Goal: Transaction & Acquisition: Purchase product/service

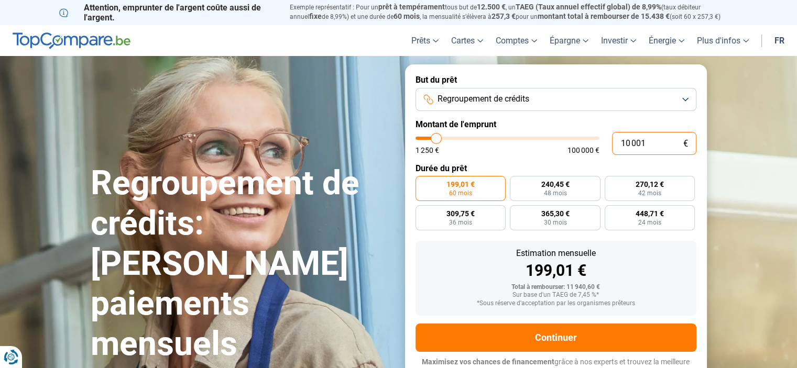
click at [652, 144] on input "10 001" at bounding box center [654, 143] width 84 height 23
type input "1 000"
type input "1250"
type input "100"
type input "1250"
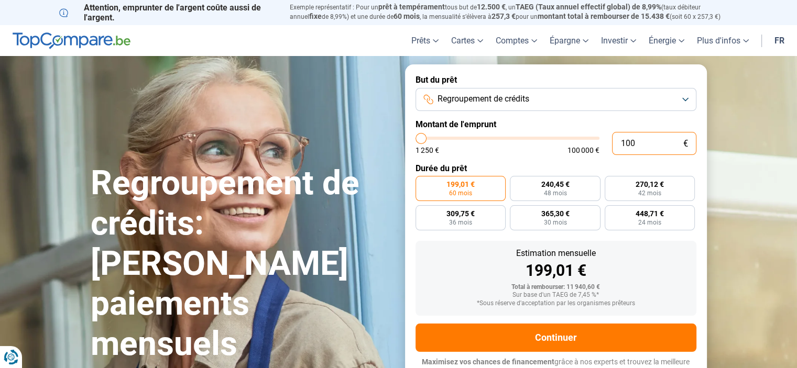
type input "10"
type input "1250"
type input "1"
type input "1250"
type input "0"
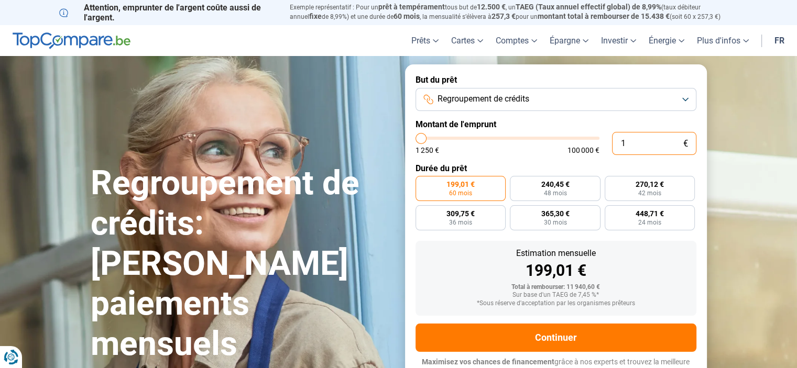
type input "1250"
type input "5"
type input "1250"
type input "50"
type input "1250"
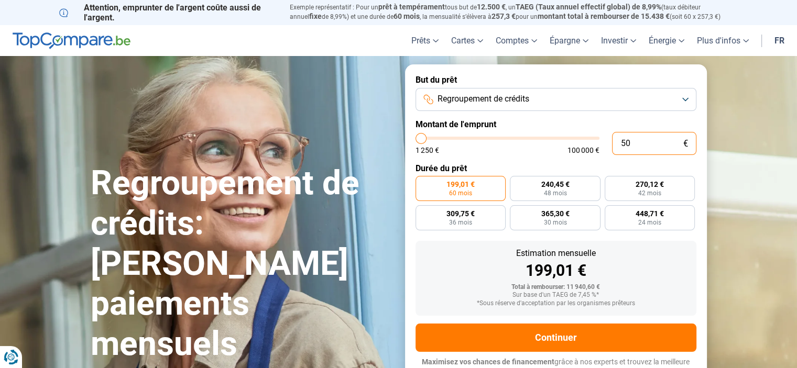
type input "500"
type input "1250"
type input "5 000"
type input "5000"
type input "50 000"
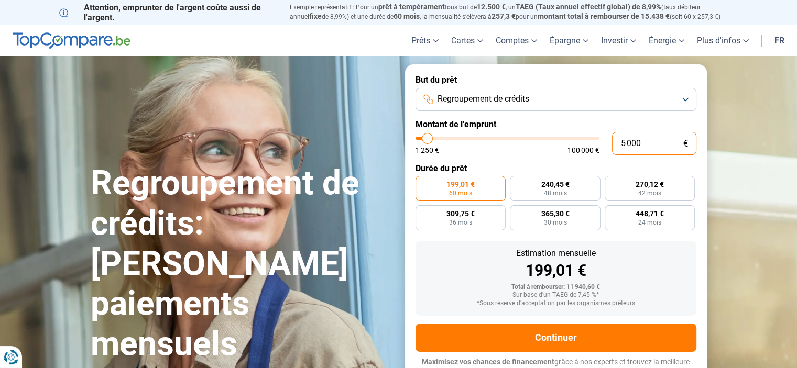
type input "50000"
radio input "false"
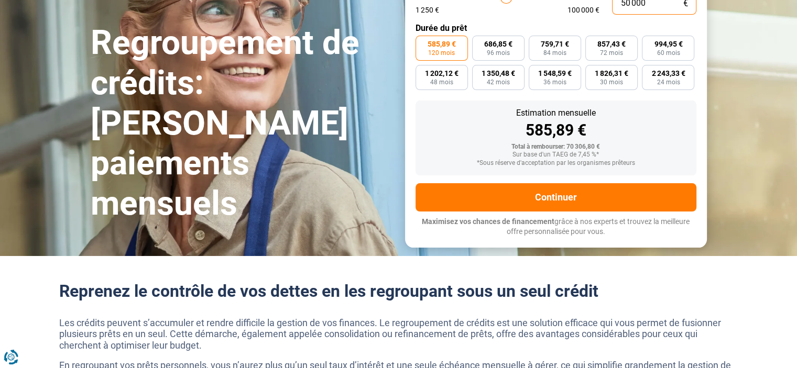
scroll to position [157, 0]
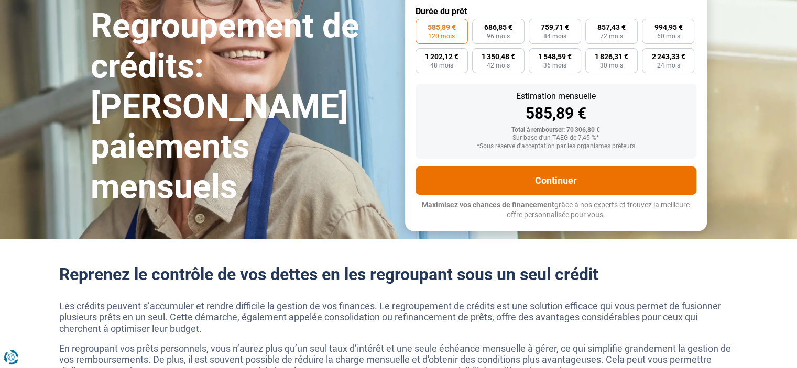
type input "50 000"
click at [552, 180] on button "Continuer" at bounding box center [556, 181] width 281 height 28
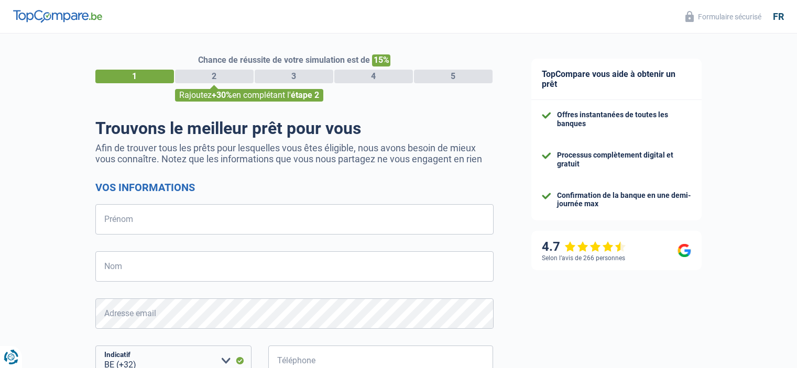
select select "32"
click at [293, 75] on div "3" at bounding box center [294, 77] width 79 height 14
click at [214, 76] on div "2" at bounding box center [214, 77] width 79 height 14
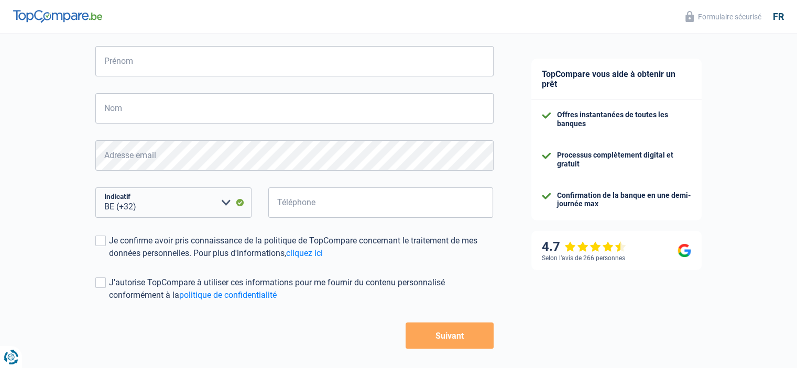
scroll to position [201, 0]
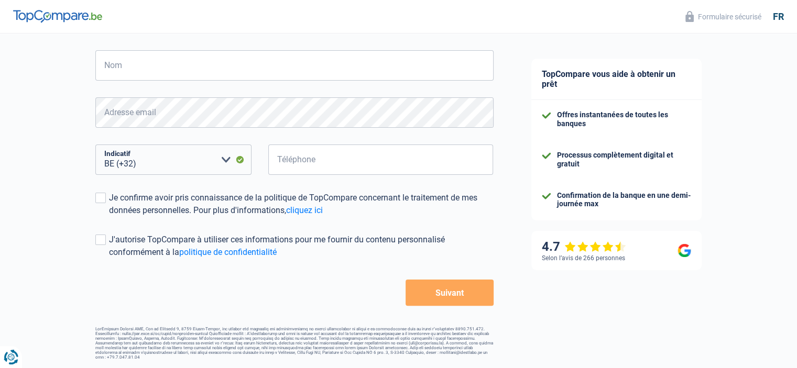
click at [453, 289] on button "Suivant" at bounding box center [450, 293] width 88 height 26
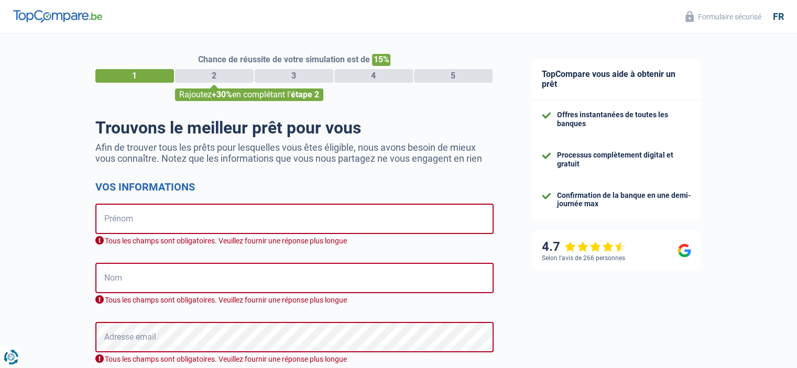
scroll to position [0, 0]
